Goal: Check status: Check status

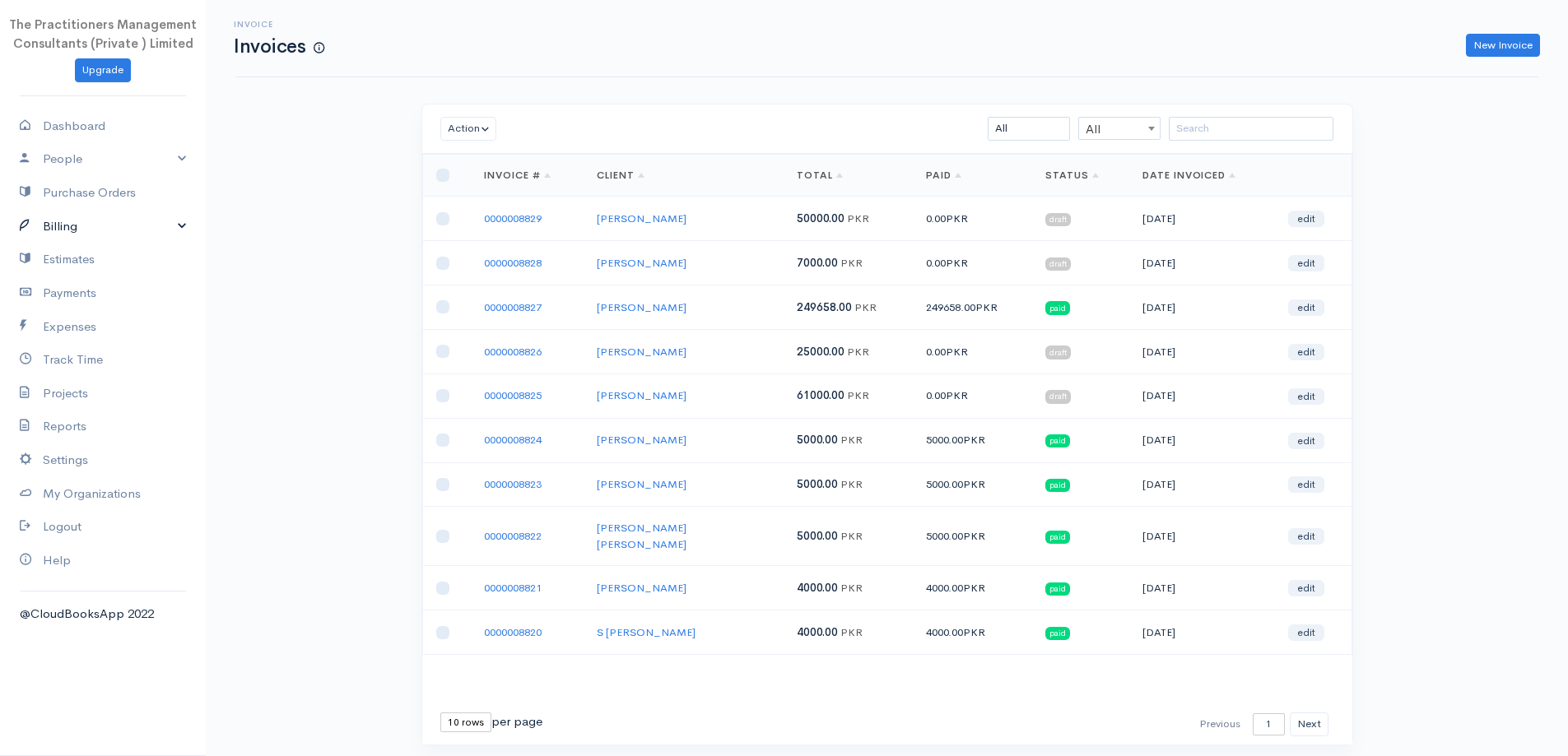
click at [46, 228] on link "Billing" at bounding box center [103, 227] width 206 height 34
click at [51, 249] on link "Invoice" at bounding box center [103, 257] width 206 height 29
click at [1207, 122] on input "search" at bounding box center [1251, 129] width 165 height 24
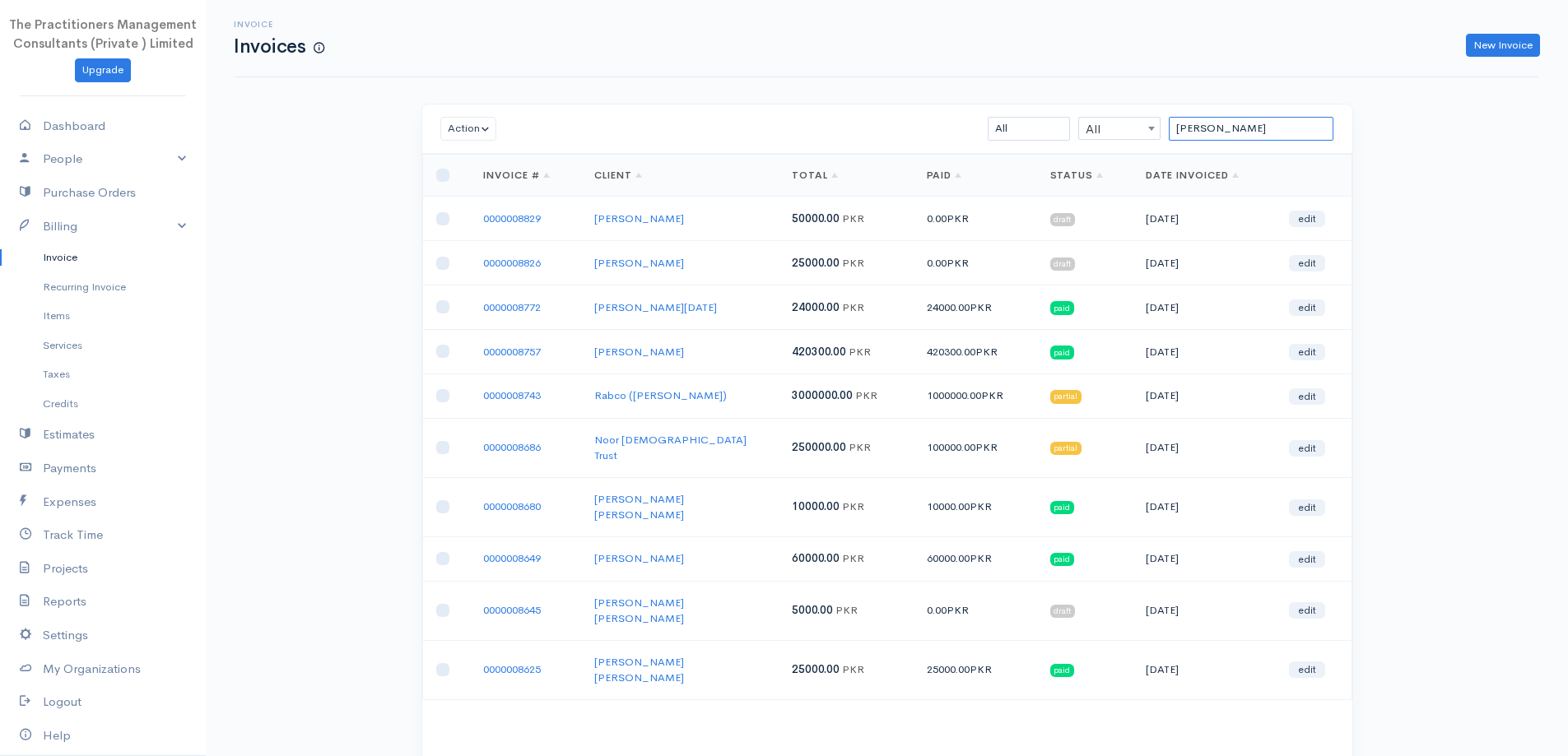
type input "J"
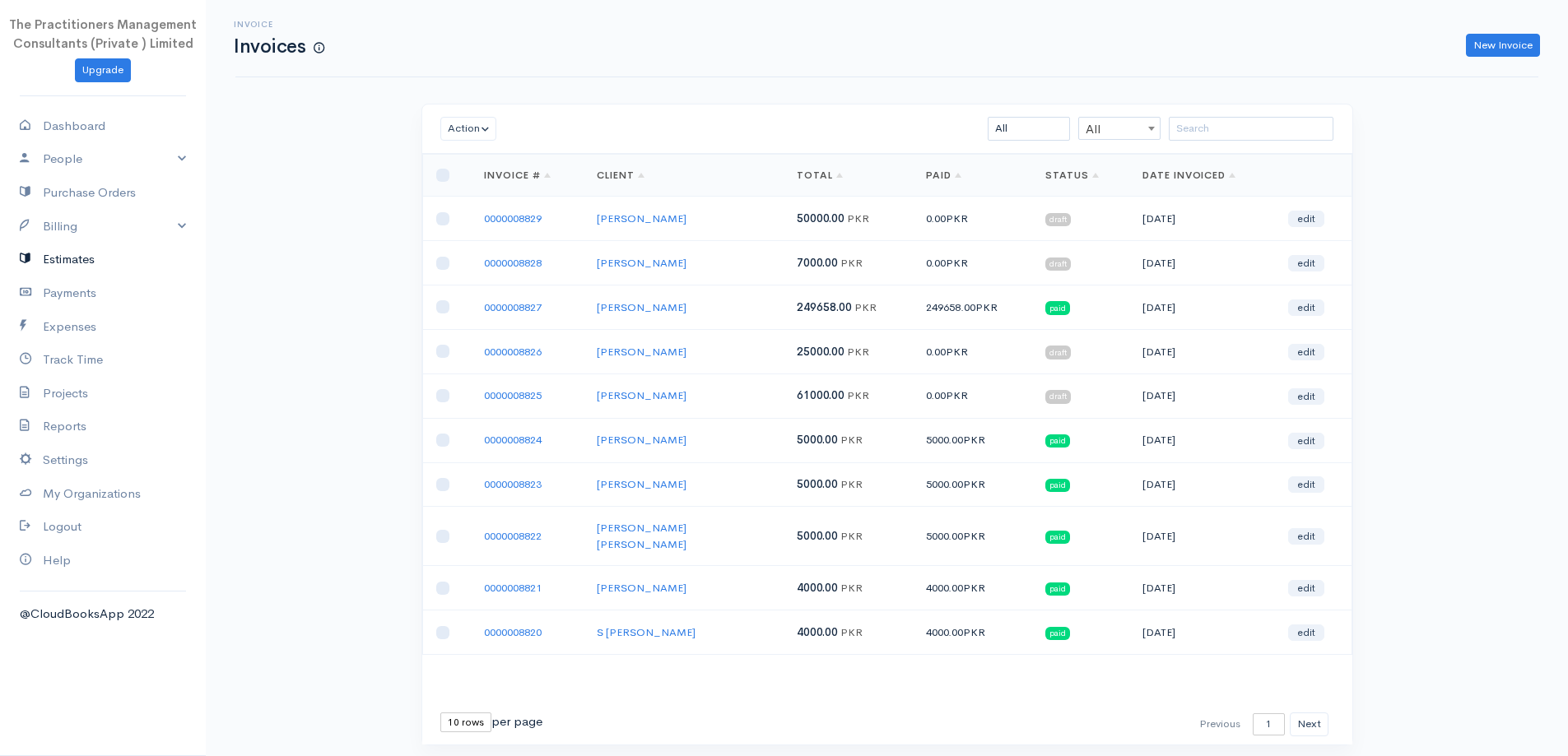
click at [47, 267] on link "Estimates" at bounding box center [103, 260] width 206 height 34
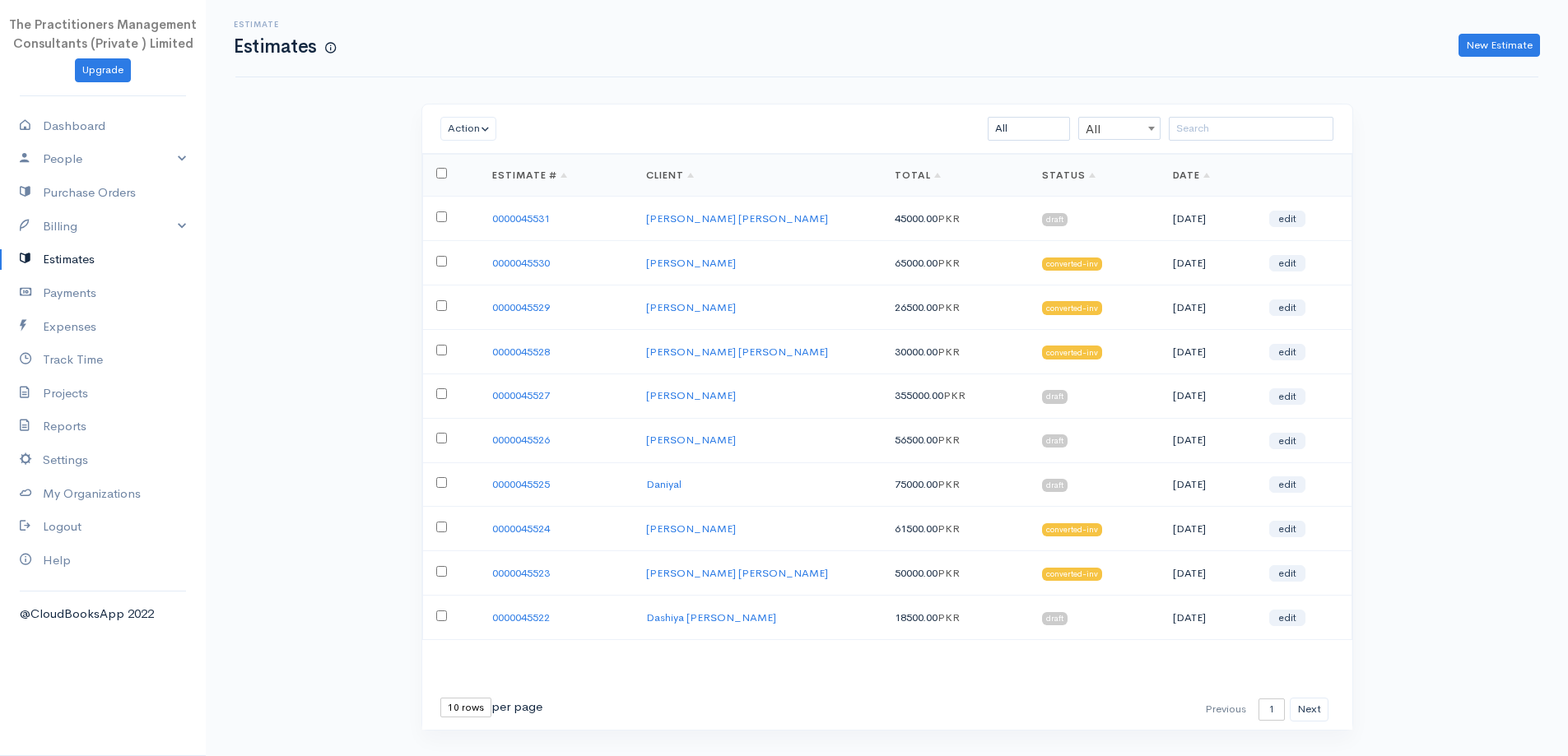
click at [506, 206] on td "0000045531" at bounding box center [555, 219] width 154 height 44
click at [509, 221] on link "0000045531" at bounding box center [521, 218] width 58 height 14
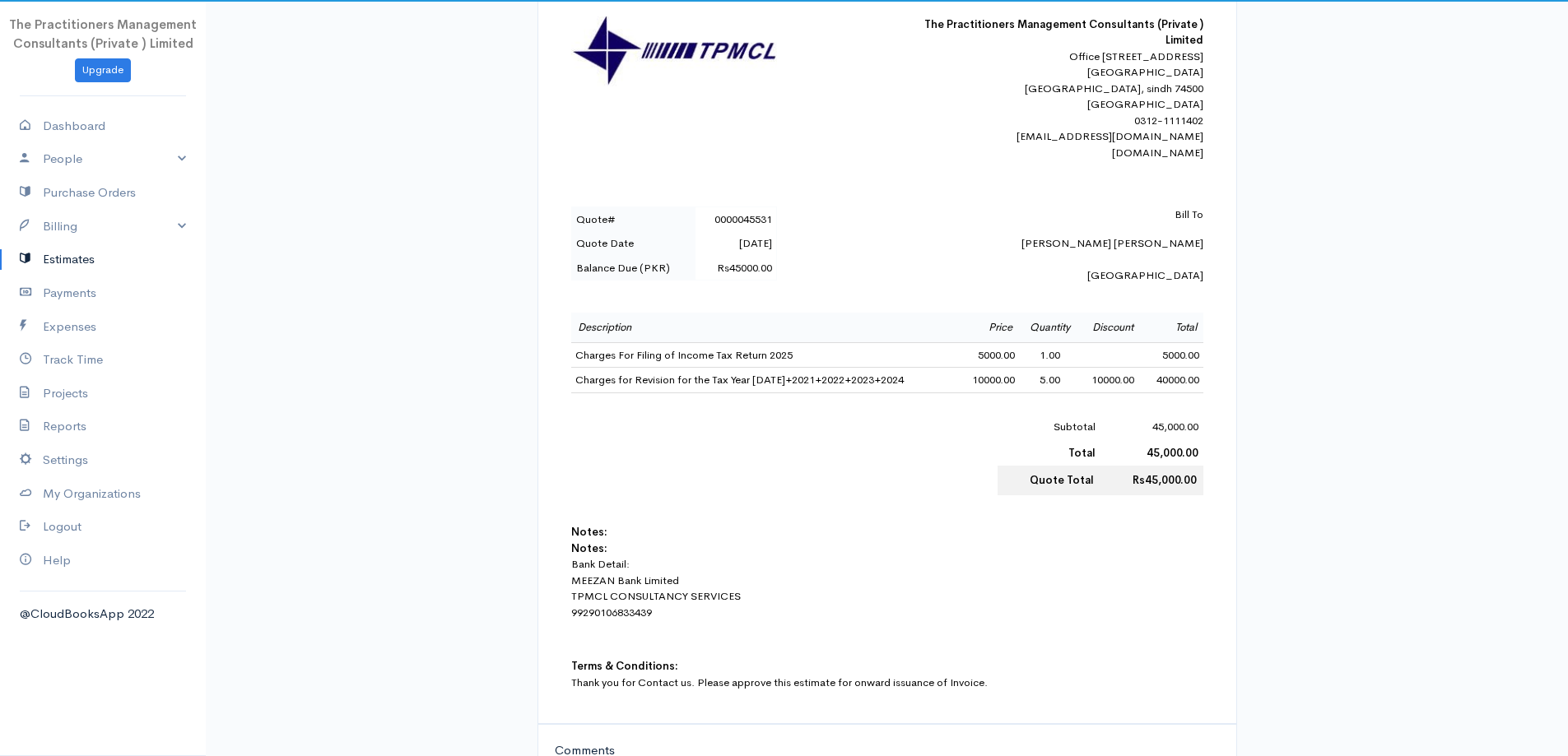
scroll to position [329, 0]
